Goal: Task Accomplishment & Management: Manage account settings

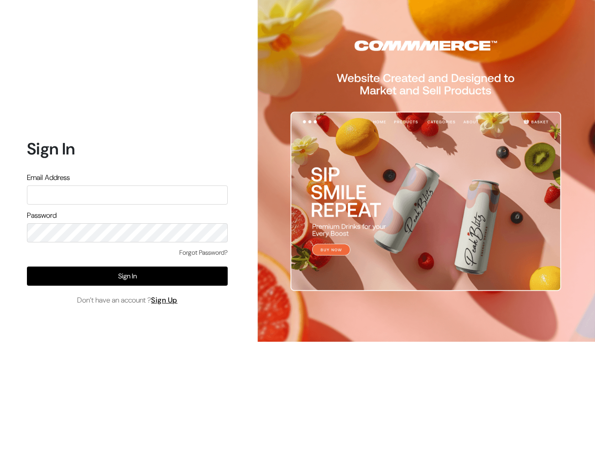
click at [144, 195] on input "text" at bounding box center [127, 195] width 201 height 19
click at [50, 194] on input "ashish@commmerce" at bounding box center [127, 195] width 201 height 19
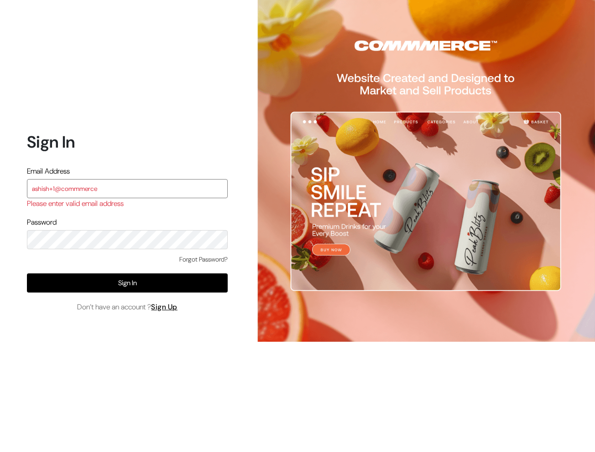
click at [114, 181] on input "ashish+1@commmerce" at bounding box center [127, 188] width 201 height 19
click at [114, 187] on input "ashish+1@commmerce" at bounding box center [127, 188] width 201 height 19
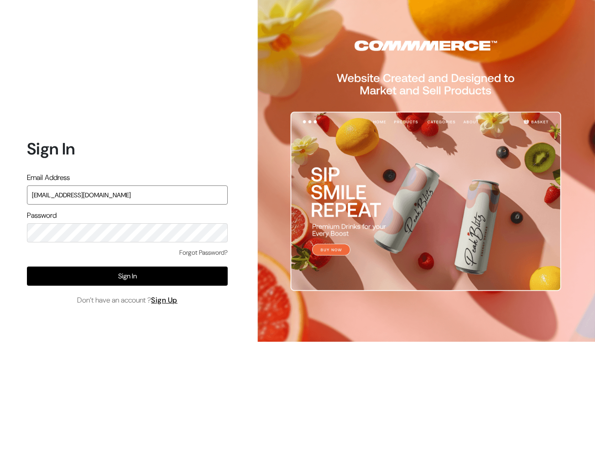
type input "[EMAIL_ADDRESS][DOMAIN_NAME]"
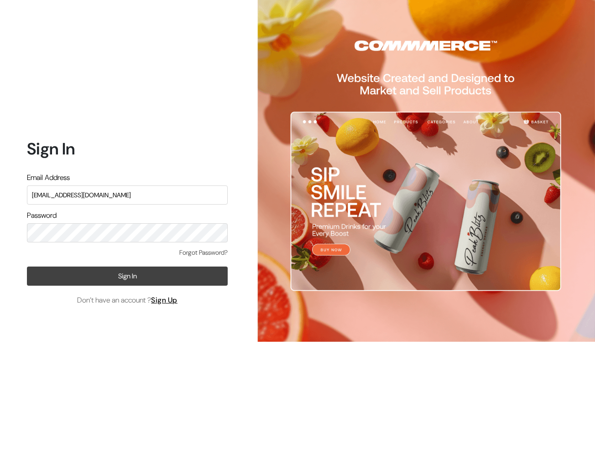
click at [133, 279] on button "Sign In" at bounding box center [127, 276] width 201 height 19
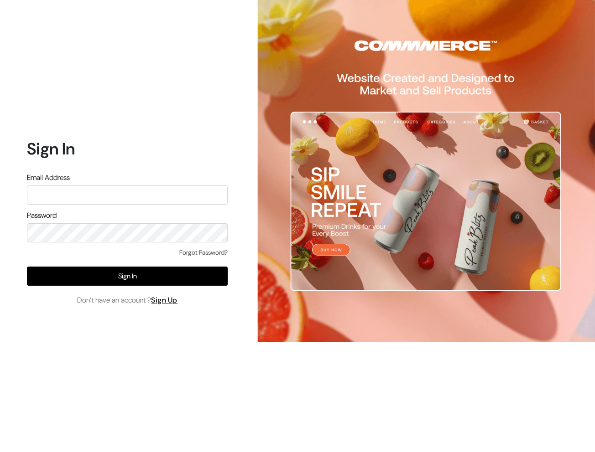
click at [130, 197] on input "text" at bounding box center [127, 195] width 201 height 19
type input "[EMAIL_ADDRESS][DOMAIN_NAME]"
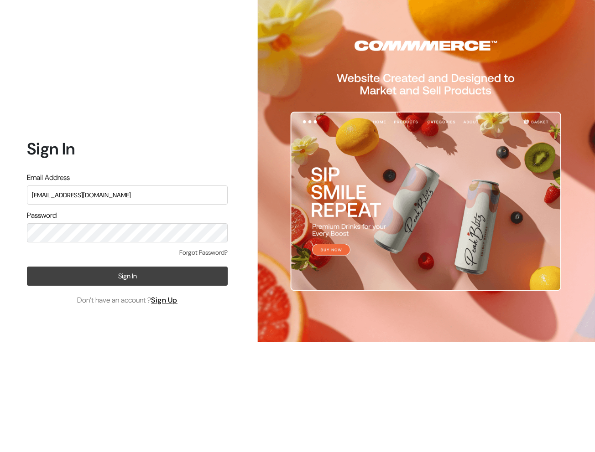
click at [112, 278] on button "Sign In" at bounding box center [127, 276] width 201 height 19
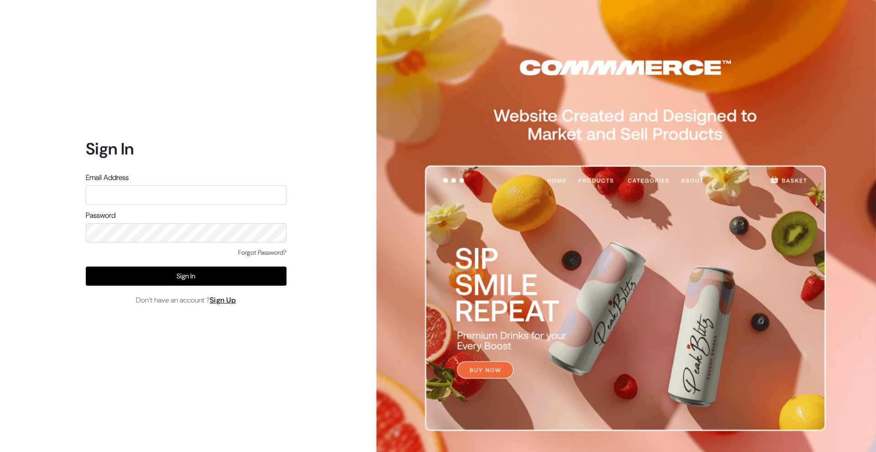
click at [196, 194] on input "text" at bounding box center [186, 195] width 201 height 19
type input "[EMAIL_ADDRESS][DOMAIN_NAME]"
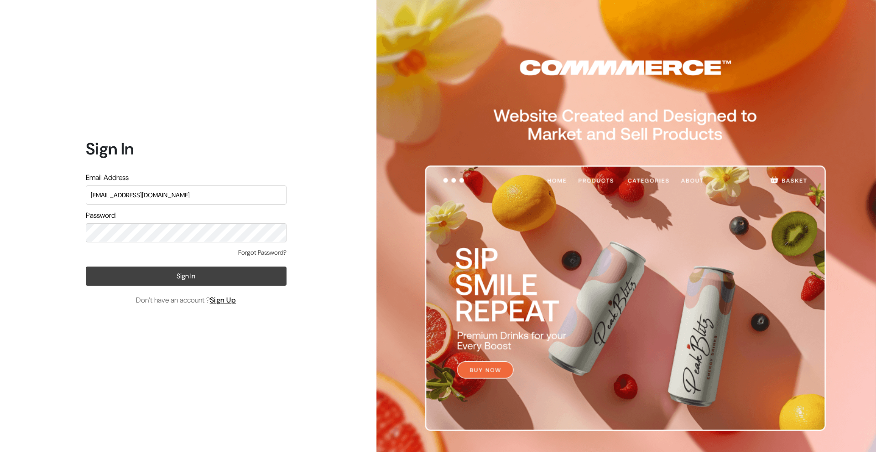
click at [197, 272] on button "Sign In" at bounding box center [186, 276] width 201 height 19
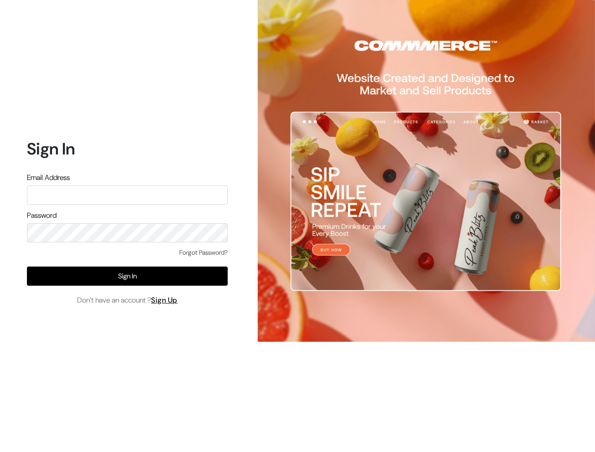
click at [115, 192] on input "text" at bounding box center [127, 195] width 201 height 19
type input "[EMAIL_ADDRESS][DOMAIN_NAME]"
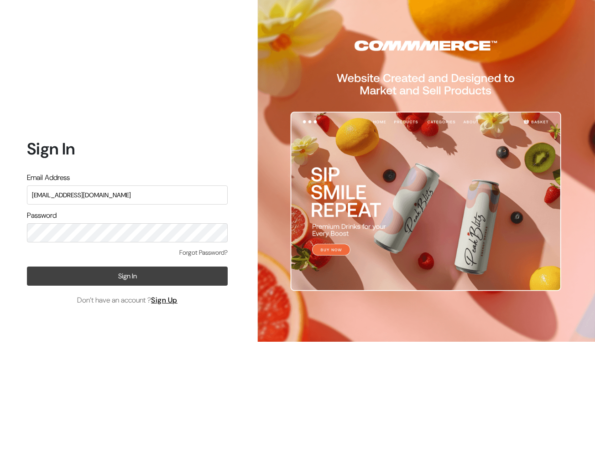
click at [122, 282] on button "Sign In" at bounding box center [127, 276] width 201 height 19
